Goal: Find specific fact: Find specific fact

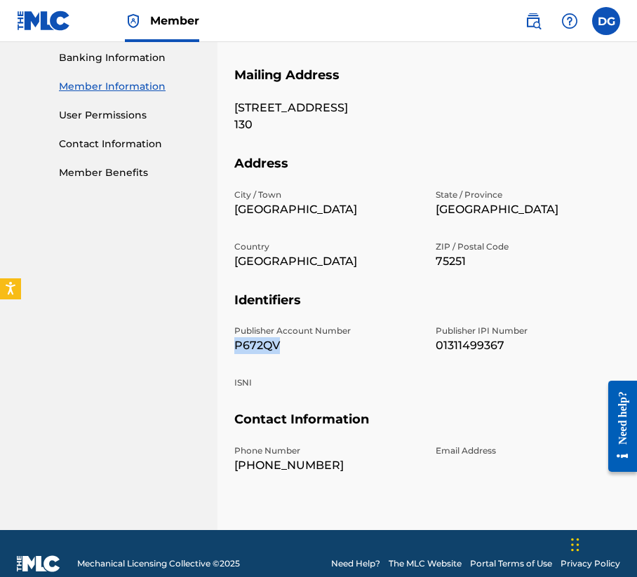
drag, startPoint x: 232, startPoint y: 340, endPoint x: 325, endPoint y: 349, distance: 93.0
click at [325, 349] on div "Mailing and Contact Information entered on the Mailing and Contact tab is used …" at bounding box center [426, 178] width 419 height 703
copy p "P672QV"
drag, startPoint x: 433, startPoint y: 346, endPoint x: 556, endPoint y: 360, distance: 124.2
click at [556, 360] on div "Publisher Account Number P672QV Publisher IPI Number 01311499367 ISNI" at bounding box center [427, 368] width 386 height 87
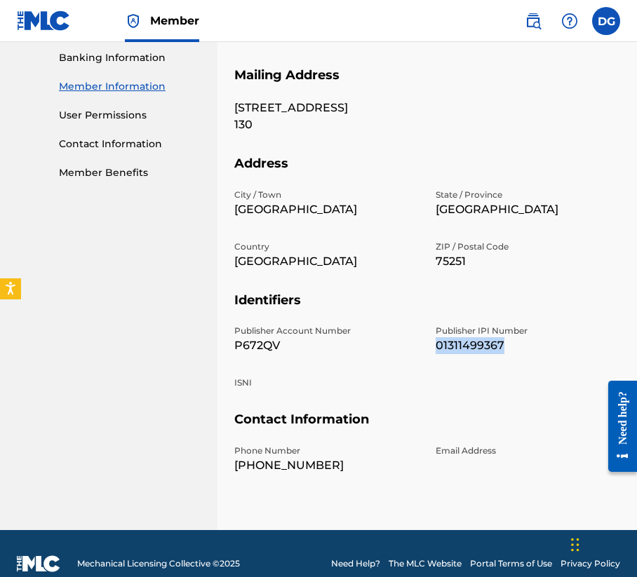
copy p "01311499367"
drag, startPoint x: 229, startPoint y: 338, endPoint x: 295, endPoint y: 345, distance: 66.3
click at [294, 345] on div "Mailing and Contact Information entered on the Mailing and Contact tab is used …" at bounding box center [426, 178] width 419 height 703
copy p "P672QV"
drag, startPoint x: 512, startPoint y: 337, endPoint x: 425, endPoint y: 339, distance: 87.0
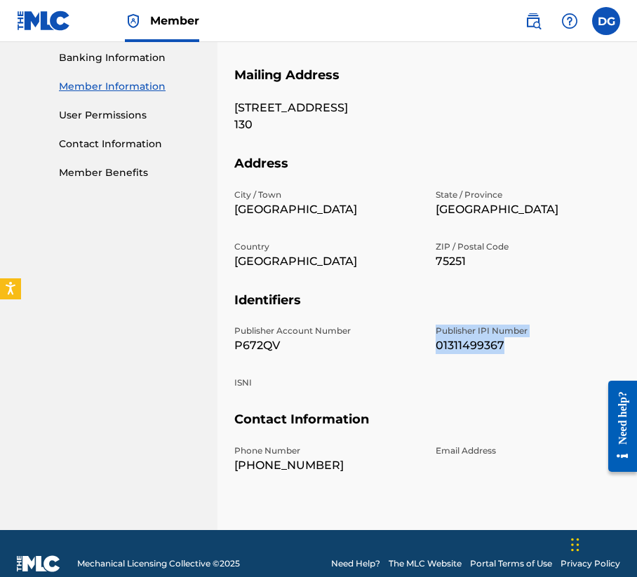
click at [425, 339] on div "Publisher Account Number P672QV Publisher IPI Number 01311499367 ISNI" at bounding box center [427, 368] width 386 height 87
click at [522, 345] on p "01311499367" at bounding box center [528, 345] width 184 height 17
drag, startPoint x: 519, startPoint y: 345, endPoint x: 429, endPoint y: 345, distance: 90.5
click at [429, 345] on div "Publisher Account Number P672QV Publisher IPI Number 01311499367 ISNI" at bounding box center [427, 368] width 386 height 87
copy p "01311499367"
